Goal: Check status: Check status

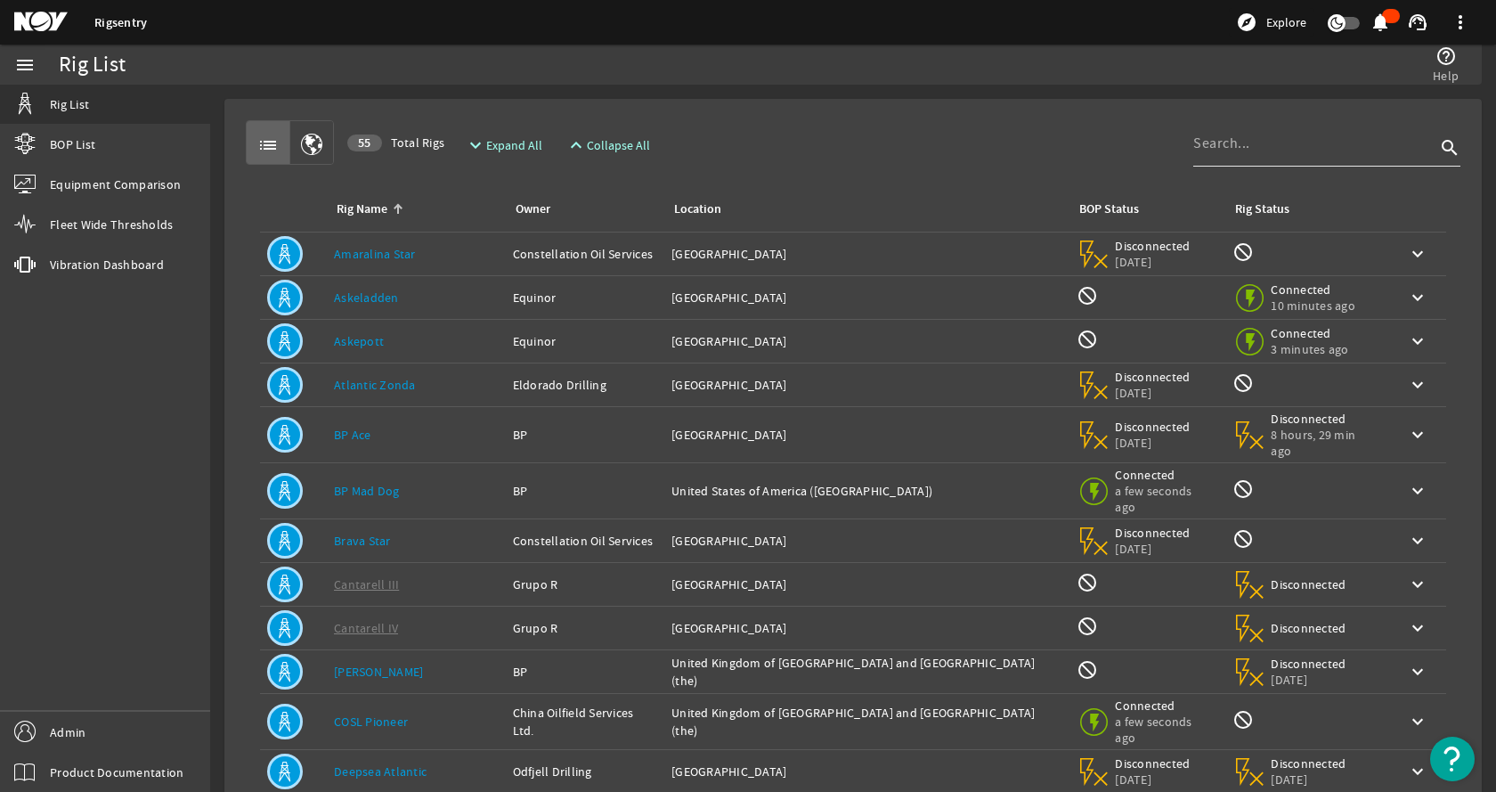
click at [1327, 138] on input at bounding box center [1315, 143] width 242 height 21
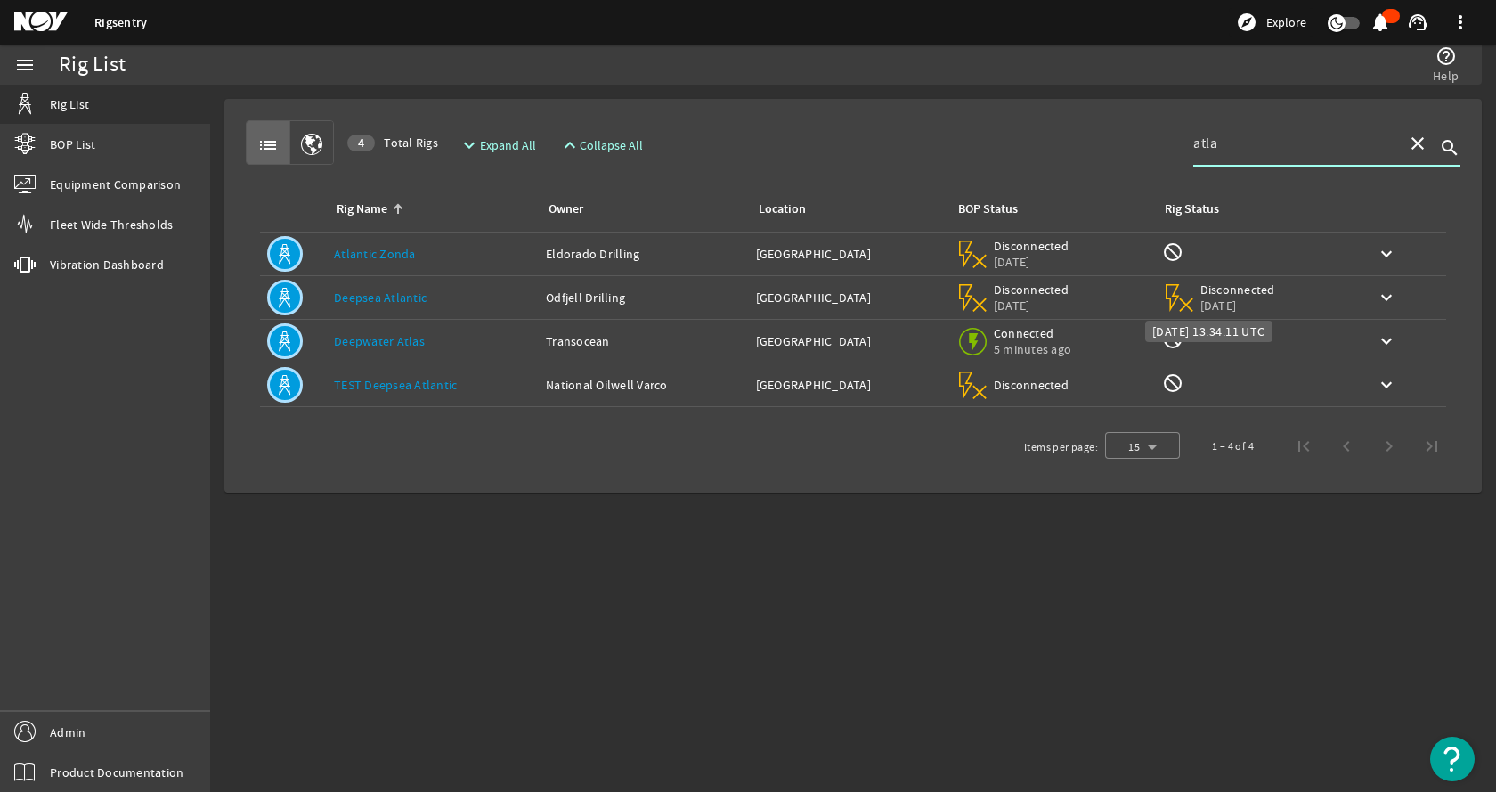
type input "atla"
click at [1245, 299] on span "5 days, 5 hrs ago" at bounding box center [1239, 306] width 76 height 16
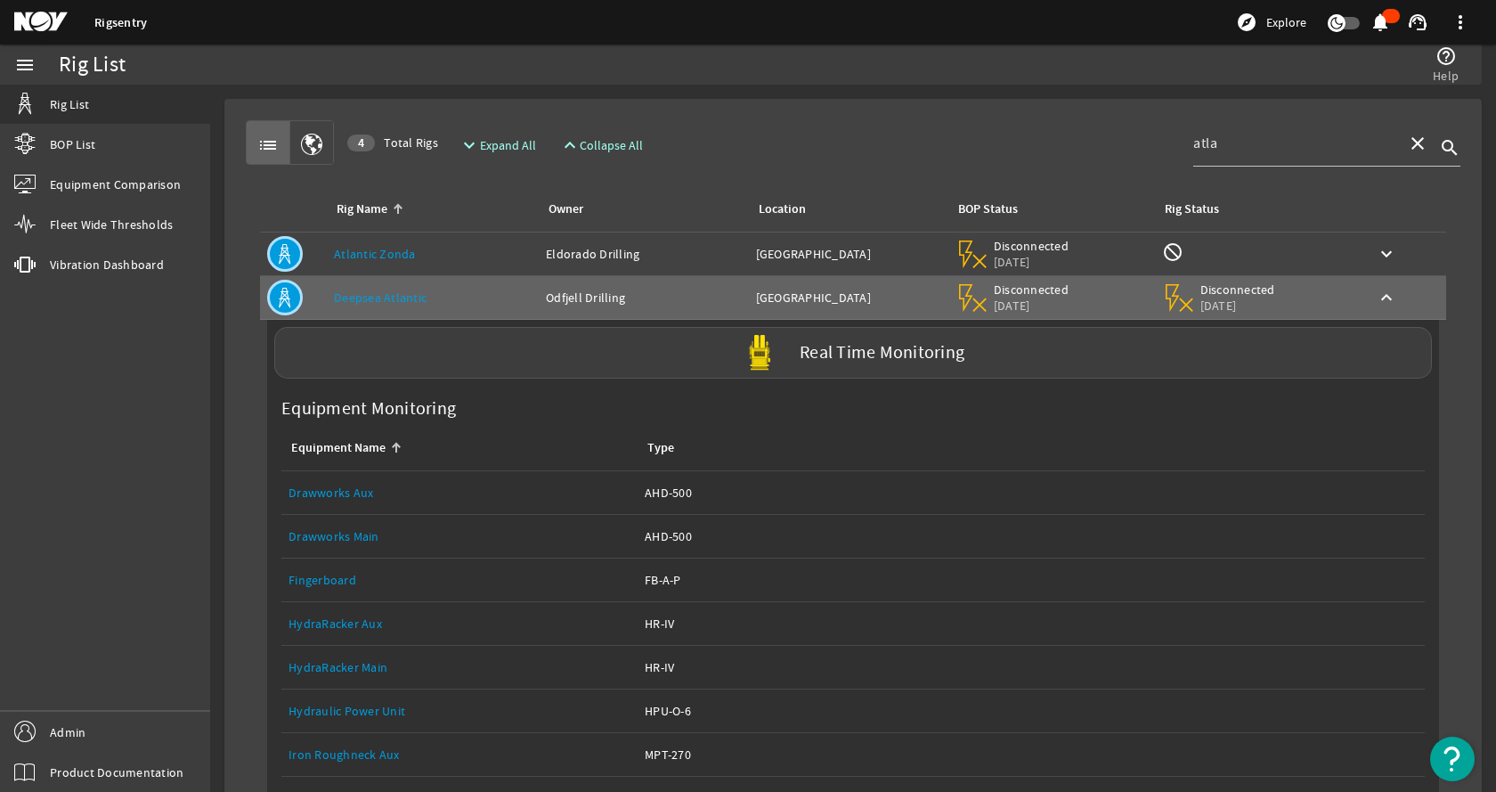
click at [754, 116] on div "list 4 Total Rigs expand_more Expand All expand_less Collapse All atla close se…" at bounding box center [853, 691] width 1229 height 1157
click at [895, 101] on mat-card "list 4 Total Rigs expand_more Expand All expand_less Collapse All atla close se…" at bounding box center [853, 692] width 1258 height 1186
click at [902, 135] on div "list 4 Total Rigs expand_more Expand All expand_less Collapse All atla close se…" at bounding box center [853, 142] width 1215 height 45
click at [215, 415] on rigsentry-mat-card "list 4 Total Rigs expand_more Expand All expand_less Collapse All atla close se…" at bounding box center [853, 692] width 1286 height 1214
click at [751, 134] on div "list 4 Total Rigs expand_more Expand All expand_less Collapse All atla close se…" at bounding box center [853, 142] width 1215 height 45
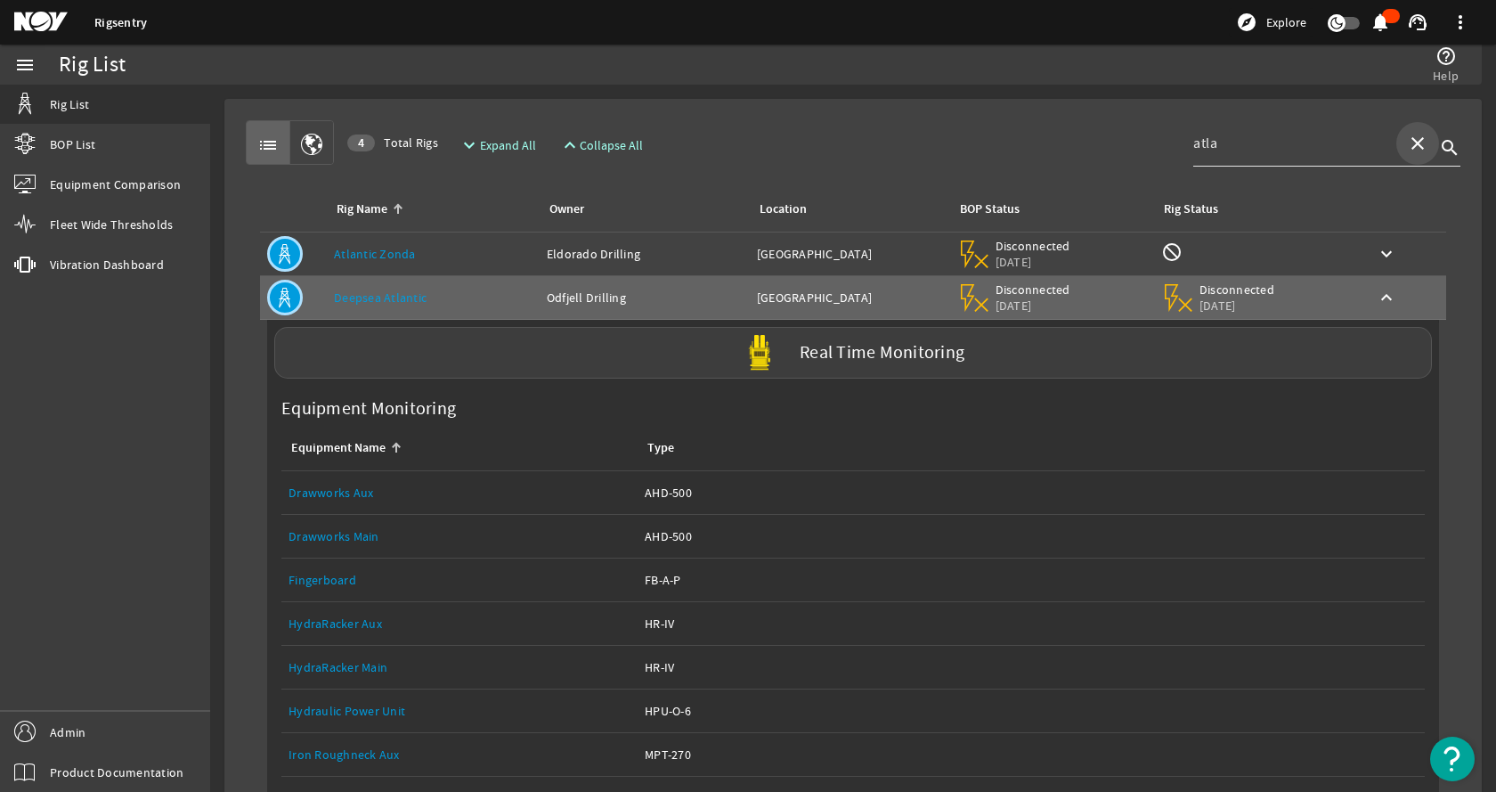
click at [1407, 135] on mat-icon "close" at bounding box center [1417, 143] width 21 height 21
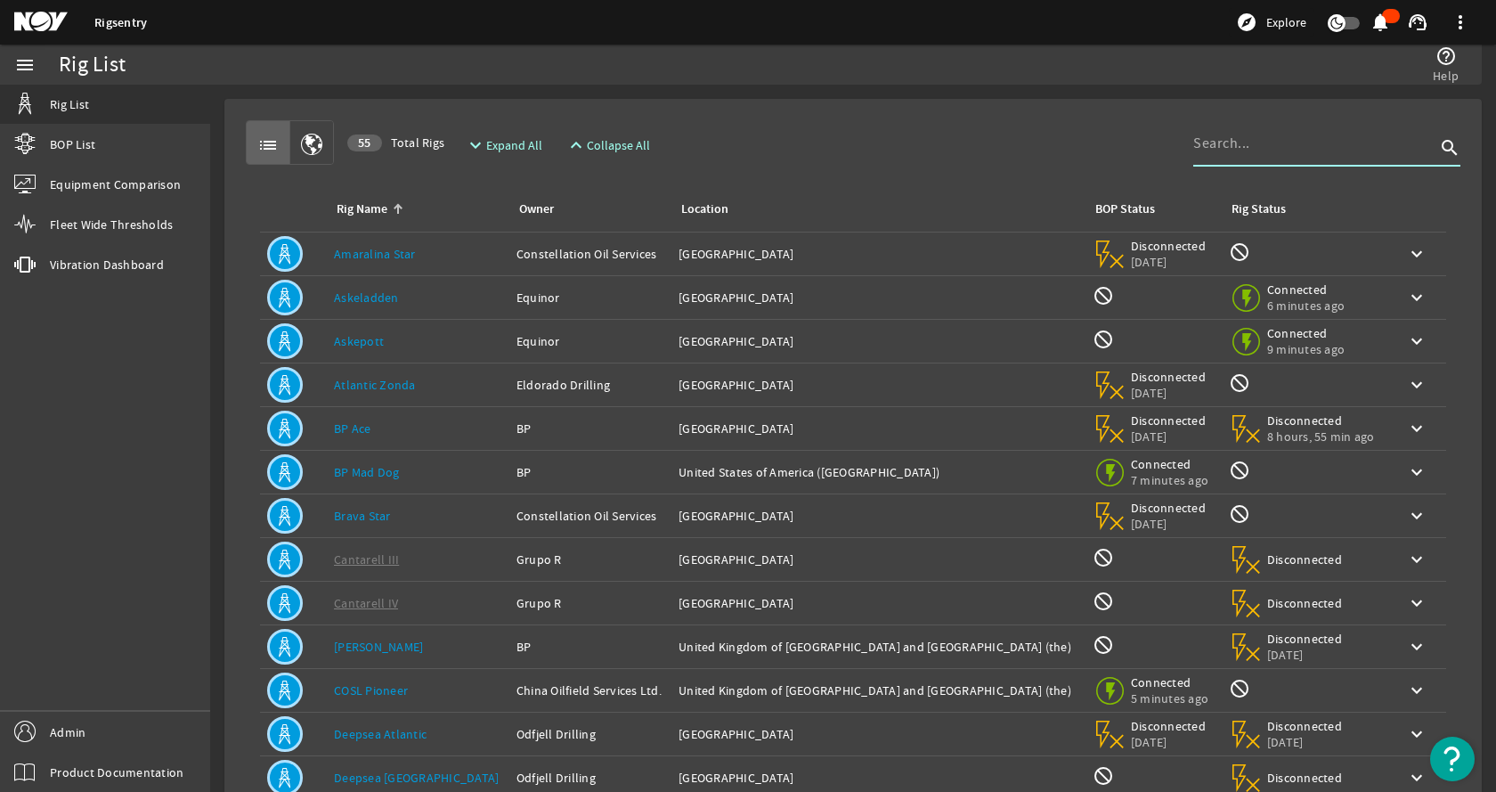
click at [965, 116] on div "list 55 Total Rigs expand_more Expand All expand_less Collapse All search Rig N…" at bounding box center [853, 535] width 1229 height 845
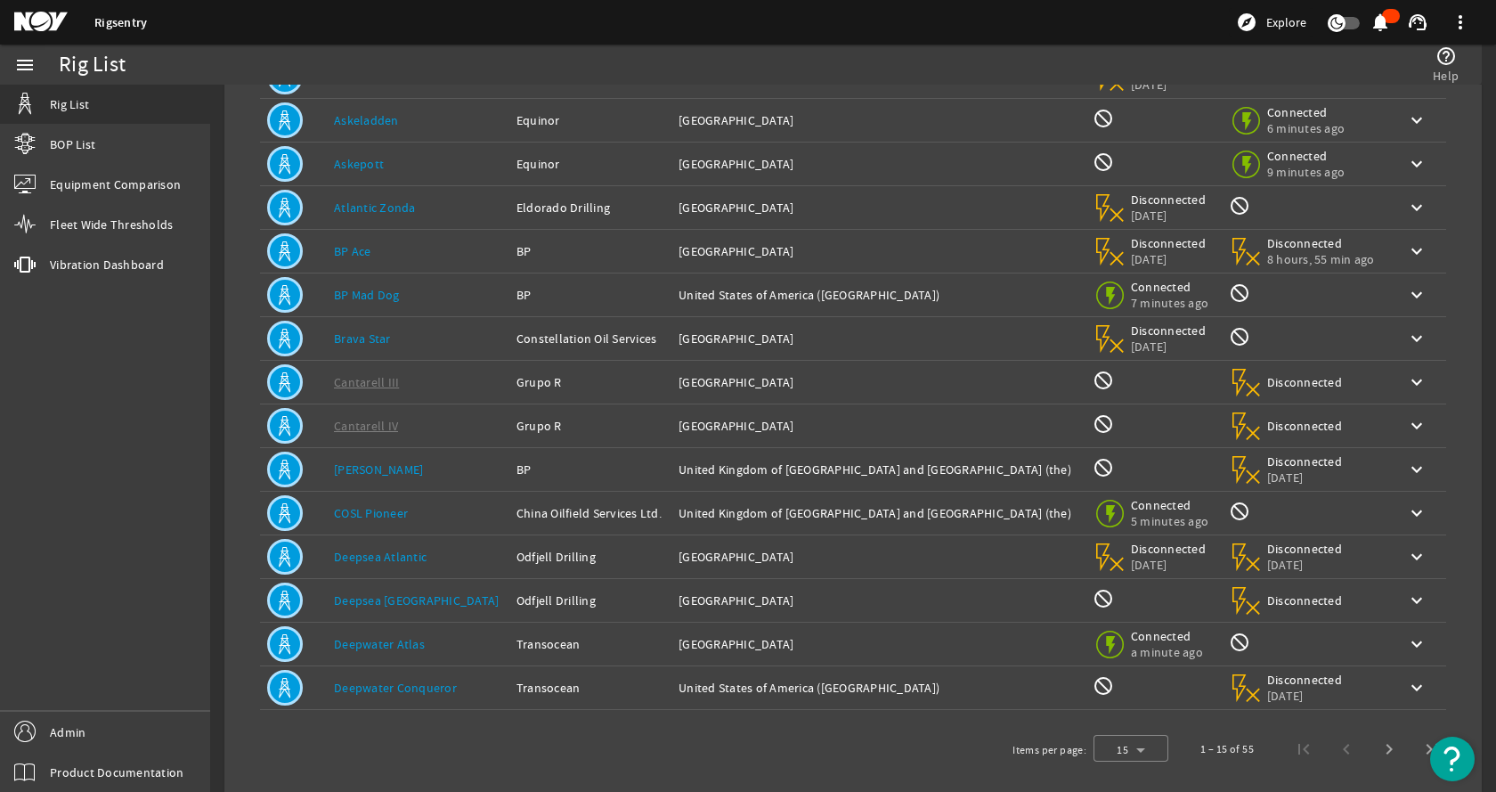
scroll to position [178, 0]
click at [368, 637] on link "Deepwater Atlas" at bounding box center [379, 643] width 91 height 16
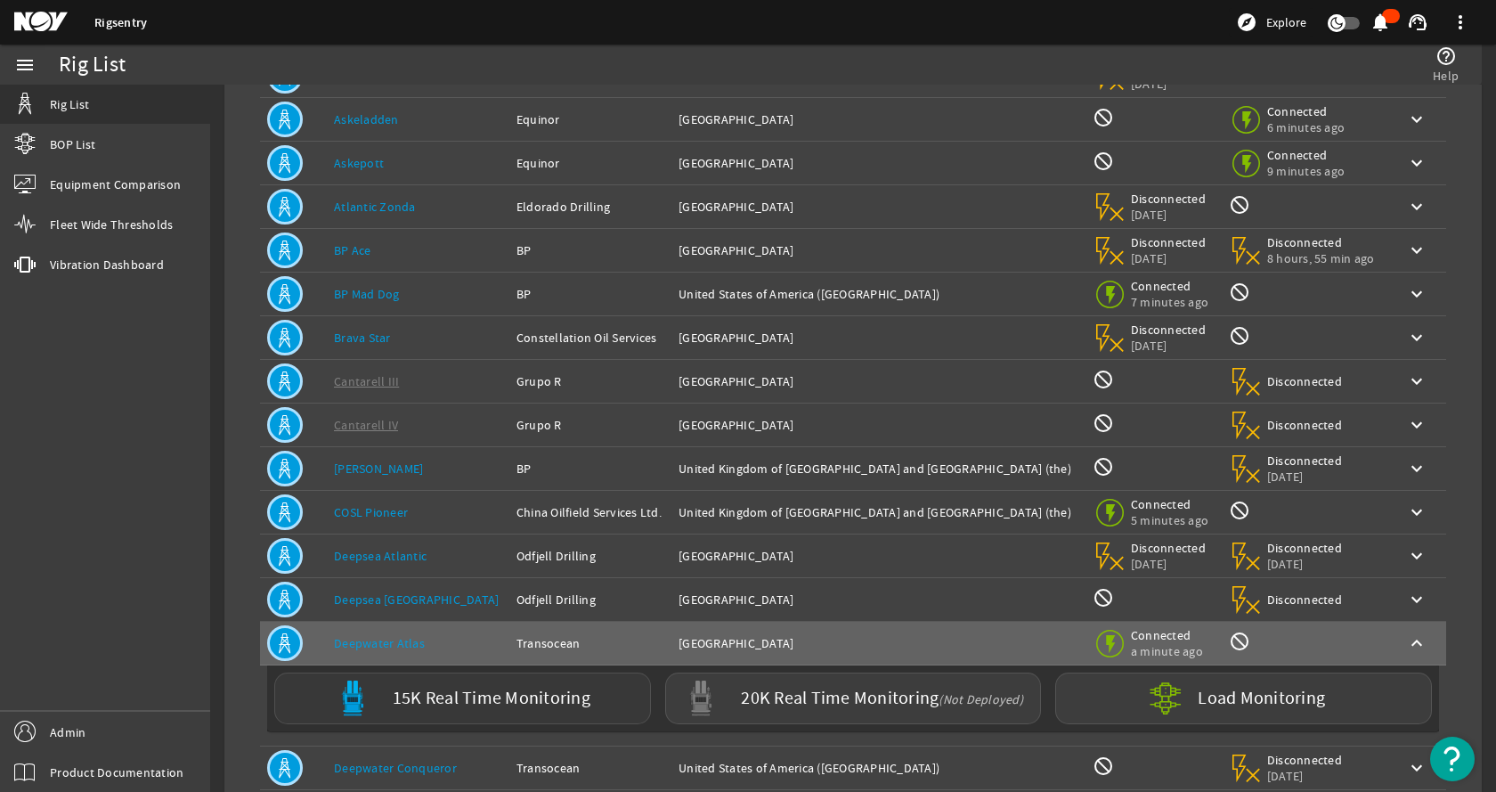
click at [426, 701] on label "15K Real Time Monitoring" at bounding box center [492, 698] width 198 height 19
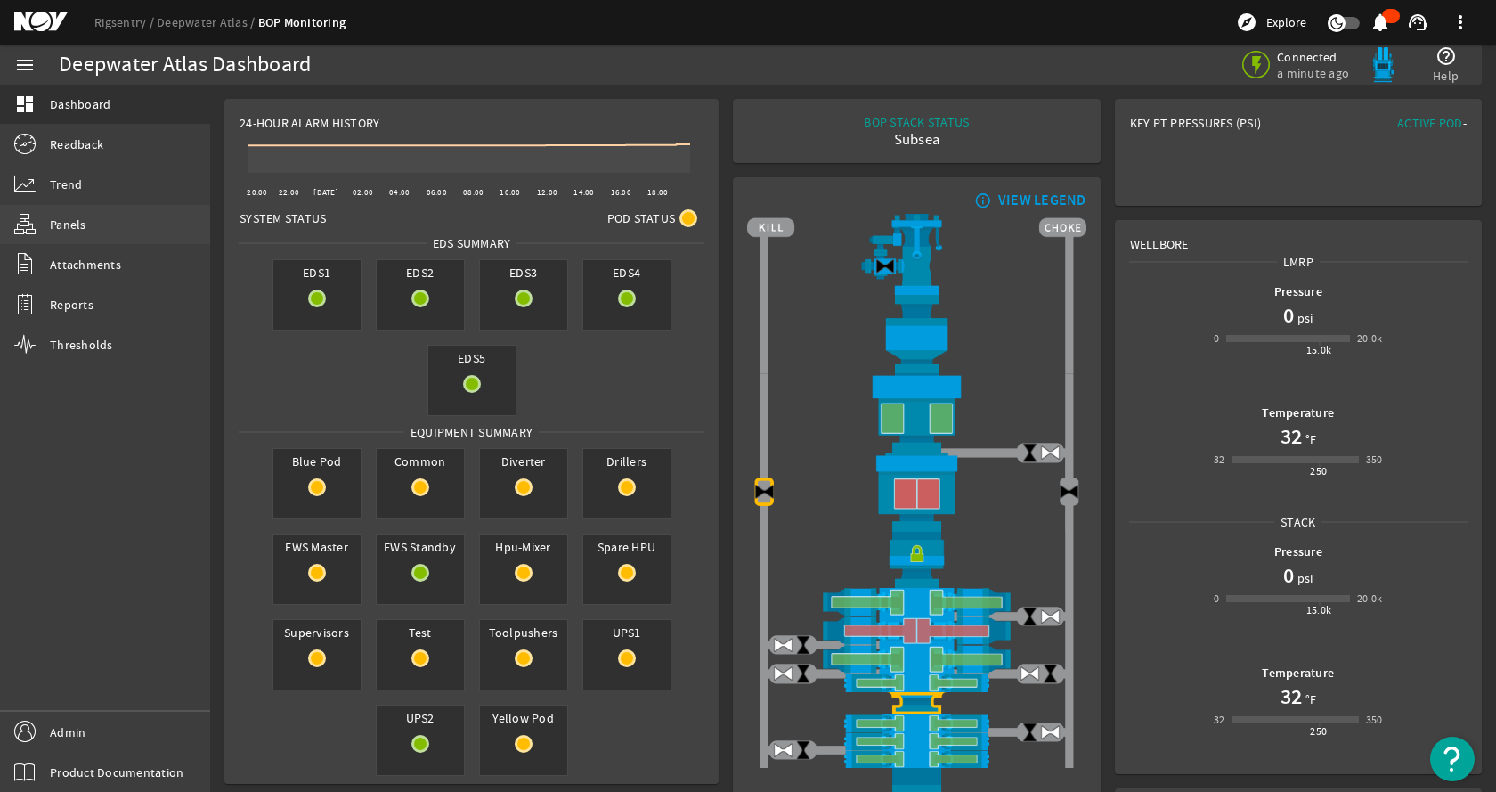
click at [130, 226] on link "Panels" at bounding box center [105, 224] width 210 height 39
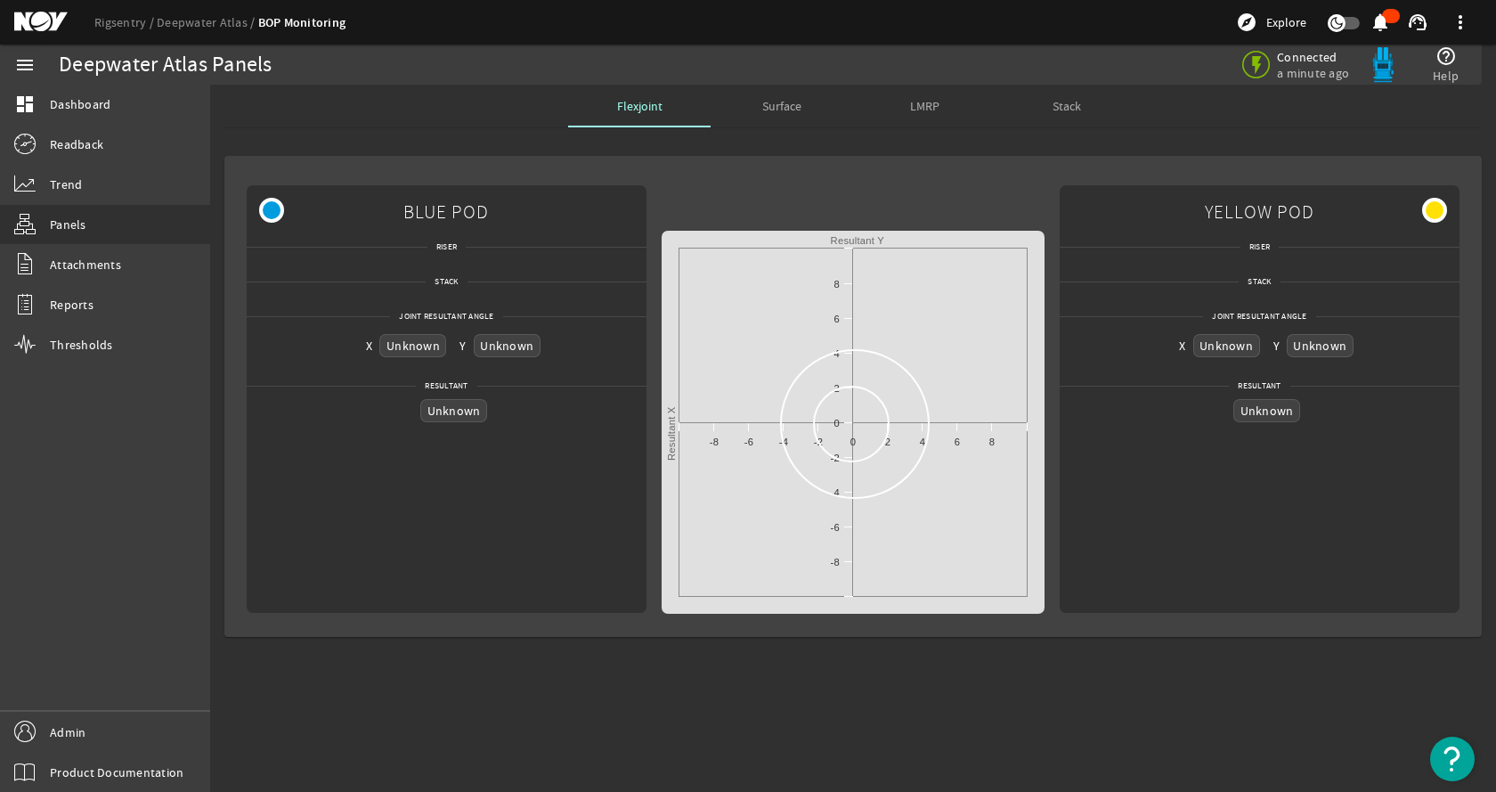
click at [1005, 184] on div "Unknown Unknown Created with Highcharts 11.1.0 Resultant X Resultant Y -10 -8 -…" at bounding box center [853, 398] width 383 height 429
click at [453, 134] on rigsentry-tab "Flexjoint Surface LMRP Stack BLUE POD Riser Stack Joint Resultant Angle X Unkno…" at bounding box center [853, 368] width 1286 height 567
click at [783, 192] on div "Unknown Unknown Created with Highcharts 11.1.0 Resultant X Resultant Y -10 -8 -…" at bounding box center [853, 398] width 383 height 429
click at [127, 21] on link "Rigsentry" at bounding box center [125, 22] width 62 height 16
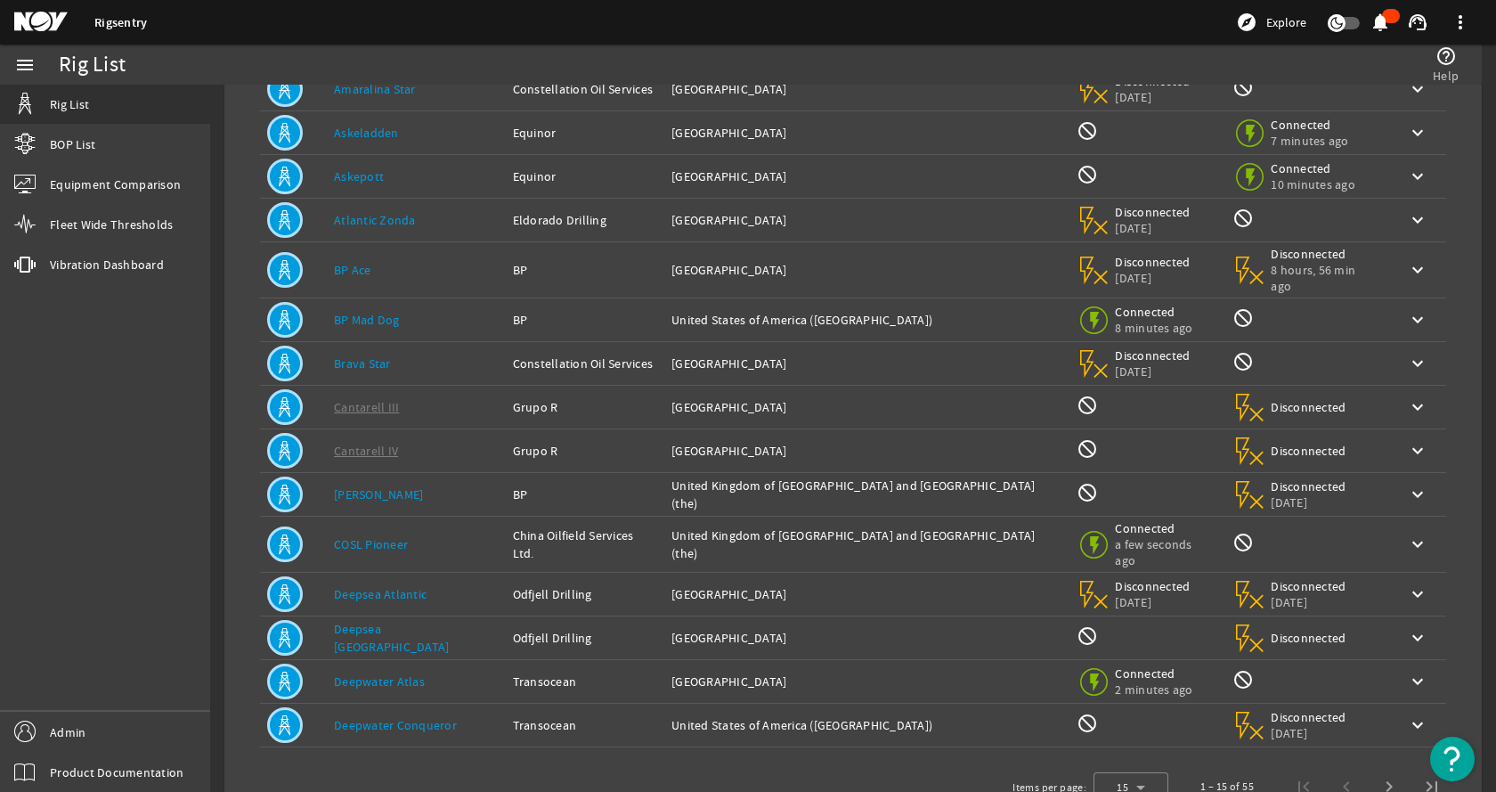
scroll to position [178, 0]
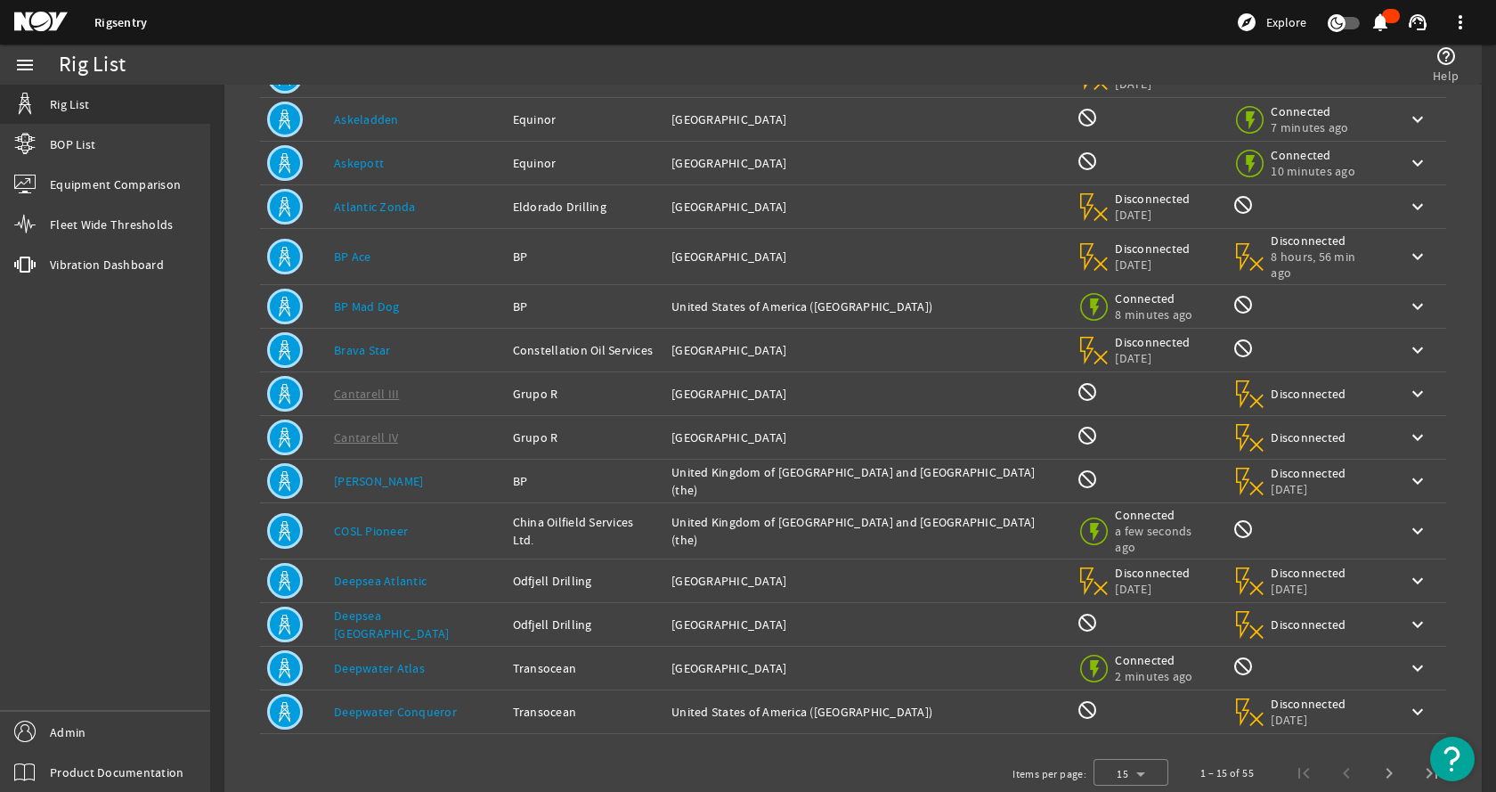
click at [339, 523] on link "COSL Pioneer" at bounding box center [371, 531] width 74 height 16
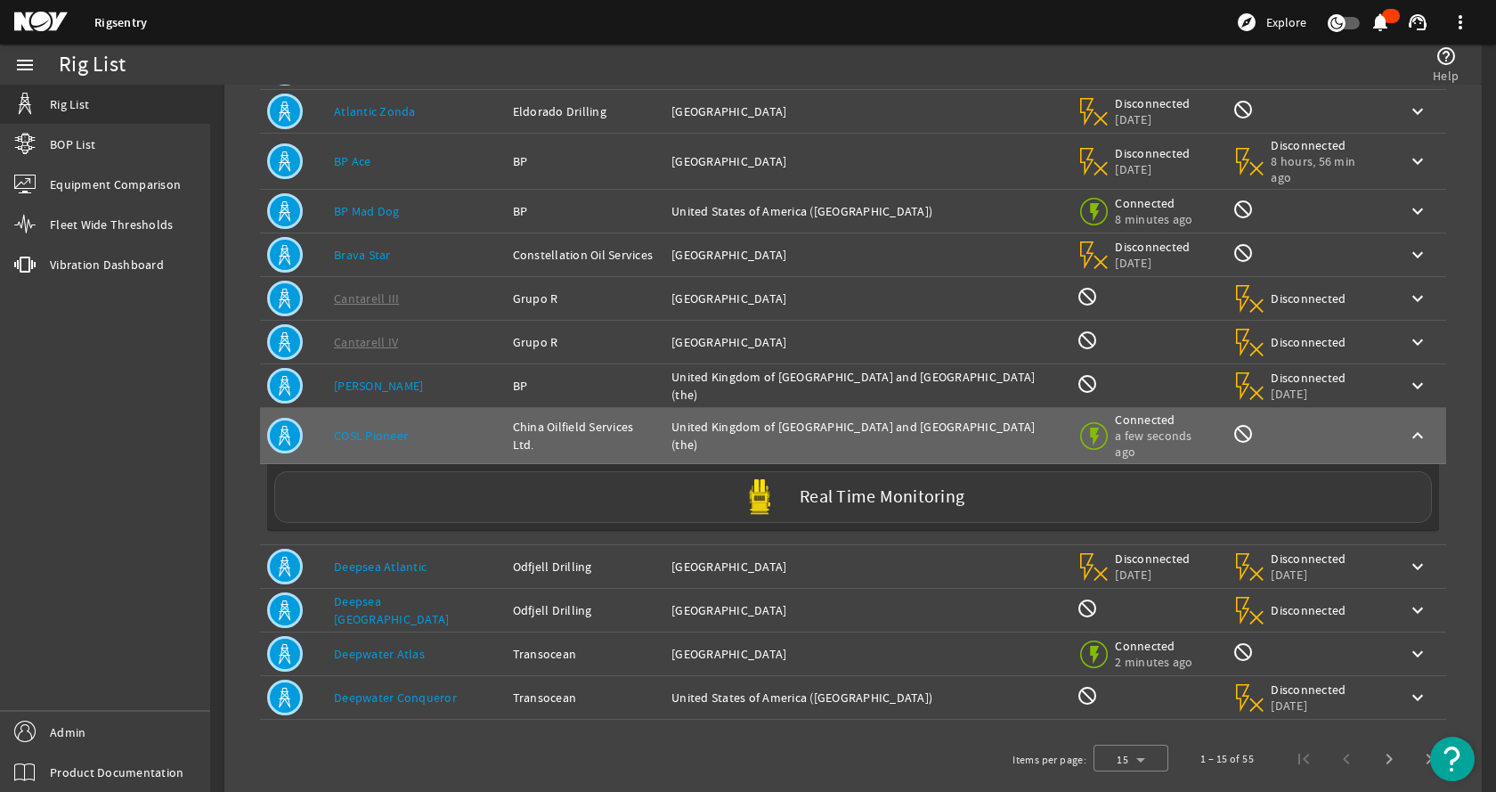
scroll to position [276, 0]
click at [453, 474] on div "Real Time Monitoring" at bounding box center [853, 495] width 1158 height 52
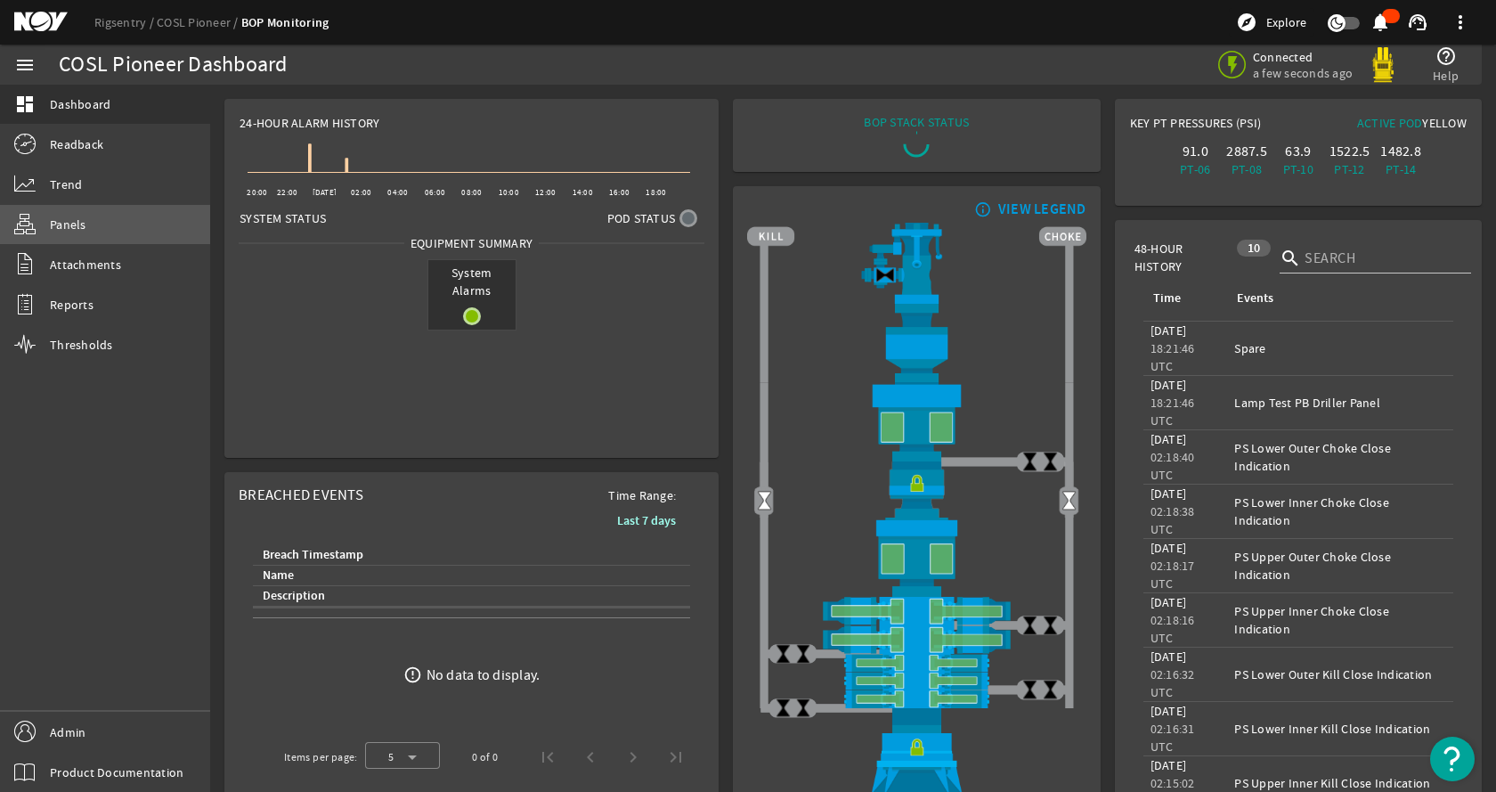
click at [120, 219] on link "Panels" at bounding box center [105, 224] width 210 height 39
